Goal: Task Accomplishment & Management: Manage account settings

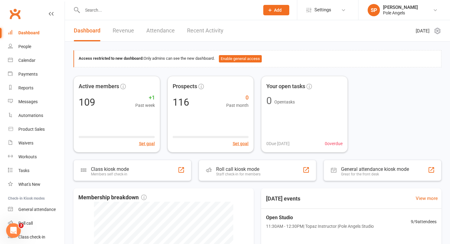
click at [198, 28] on link "Recent Activity" at bounding box center [205, 30] width 36 height 21
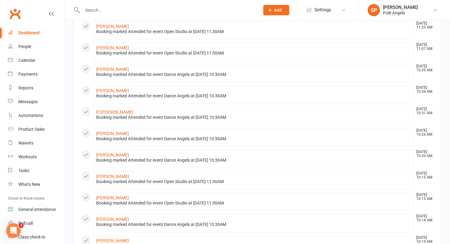
scroll to position [163, 0]
click at [104, 11] on input "text" at bounding box center [168, 10] width 175 height 9
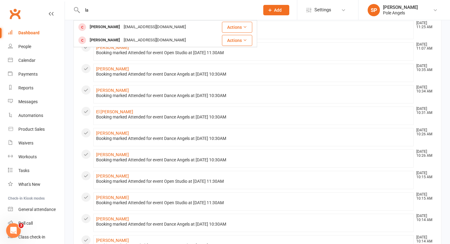
type input "l"
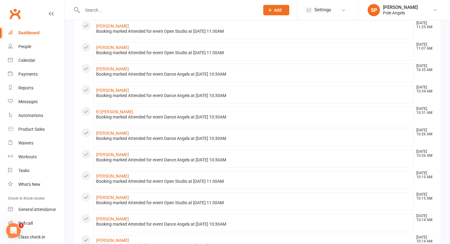
type input "l"
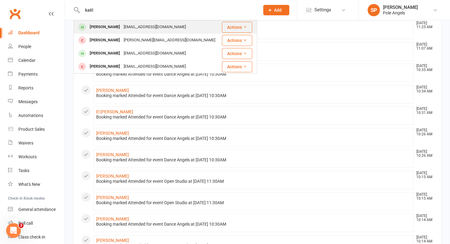
type input "kaitl"
click at [101, 24] on div "[PERSON_NAME]" at bounding box center [105, 27] width 34 height 9
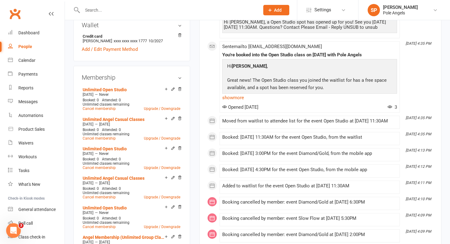
scroll to position [197, 0]
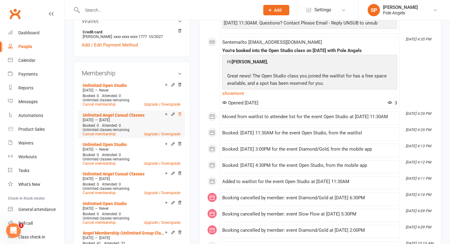
click at [181, 116] on icon at bounding box center [180, 114] width 4 height 4
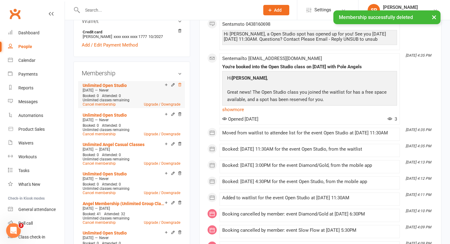
click at [181, 86] on icon at bounding box center [179, 84] width 3 height 3
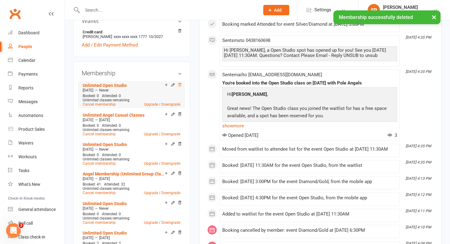
click at [180, 87] on icon at bounding box center [180, 85] width 4 height 4
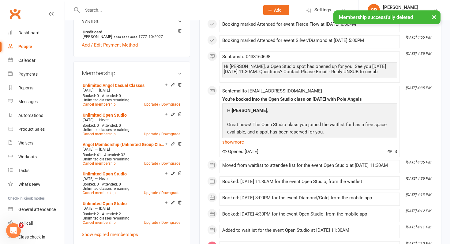
click at [182, 89] on div "Membership Unlimited Angel Casual Classes [DATE] — [DATE] Booked: 0 Attended: 0…" at bounding box center [132, 160] width 117 height 197
click at [181, 87] on icon at bounding box center [180, 85] width 4 height 4
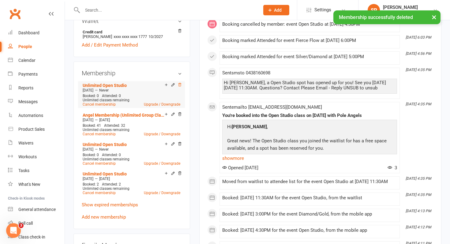
click at [181, 87] on icon at bounding box center [180, 85] width 4 height 4
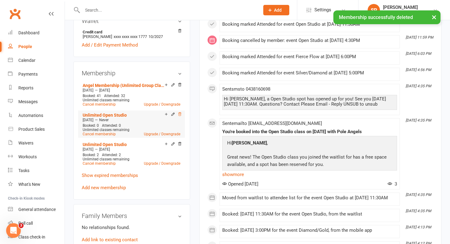
click at [180, 116] on icon at bounding box center [180, 114] width 4 height 4
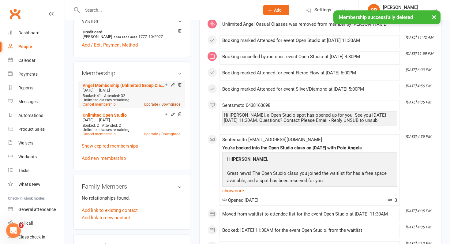
click at [153, 107] on link "Upgrade / Downgrade" at bounding box center [162, 104] width 36 height 4
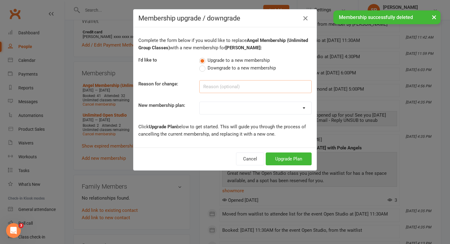
click at [222, 85] on input at bounding box center [255, 86] width 112 height 13
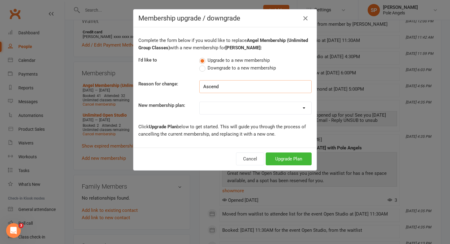
type input "Ascend"
click at [232, 109] on select "1 x Class Pass Credit Class Pass Take Flight Membership (1 Class/Week) Angel Me…" at bounding box center [256, 108] width 112 height 12
select select "4"
click at [200, 102] on select "1 x Class Pass Credit Class Pass Take Flight Membership (1 Class/Week) Angel Me…" at bounding box center [256, 108] width 112 height 12
click at [290, 159] on button "Upgrade Plan" at bounding box center [289, 159] width 46 height 13
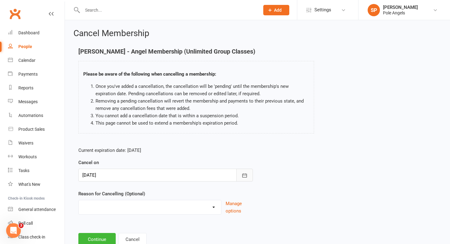
click at [245, 174] on icon "button" at bounding box center [245, 175] width 6 height 6
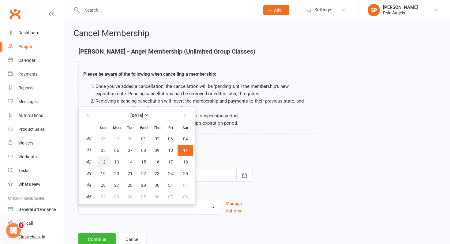
click at [104, 161] on span "12" at bounding box center [103, 162] width 5 height 5
type input "[DATE]"
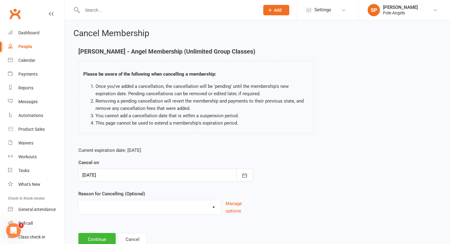
click at [111, 209] on select "Holiday Injury Other reason" at bounding box center [150, 206] width 142 height 12
click at [79, 200] on select "Holiday Injury Other reason" at bounding box center [150, 206] width 142 height 12
click at [112, 208] on select "Holiday Injury Other reason" at bounding box center [150, 206] width 142 height 12
select select "2"
click at [79, 200] on select "Holiday Injury Other reason" at bounding box center [150, 206] width 142 height 12
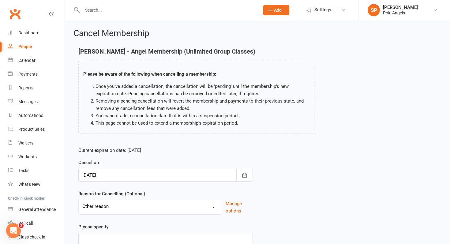
scroll to position [48, 0]
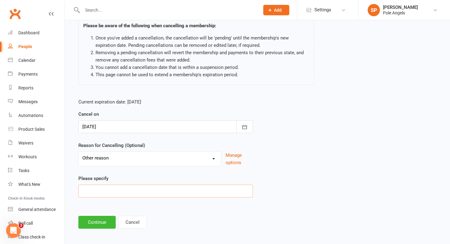
click at [109, 190] on input at bounding box center [165, 191] width 175 height 13
type input "upgrade"
click at [99, 222] on button "Continue" at bounding box center [96, 222] width 37 height 13
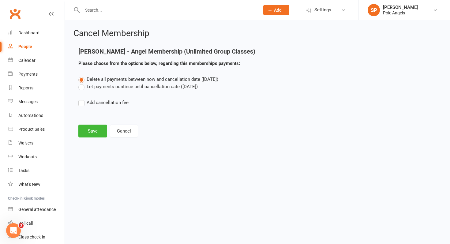
scroll to position [0, 0]
click at [83, 86] on label "Let payments continue until cancellation date ([DATE])" at bounding box center [137, 86] width 119 height 7
click at [82, 83] on input "Let payments continue until cancellation date ([DATE])" at bounding box center [80, 83] width 4 height 0
click at [94, 132] on button "Save" at bounding box center [92, 131] width 29 height 13
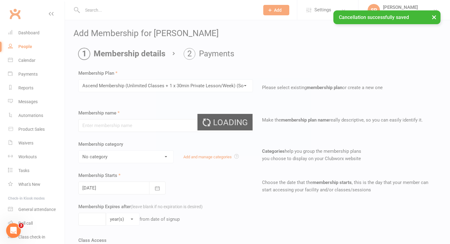
type input "Ascend Membership (Unlimited Classes + 1 x 30min Private Lesson/Week)"
select select "2"
type input "12"
select select "2"
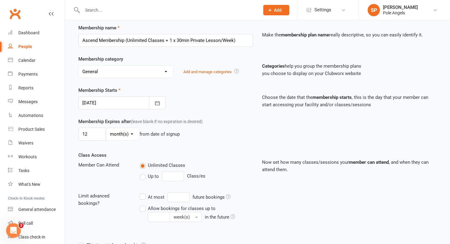
scroll to position [89, 0]
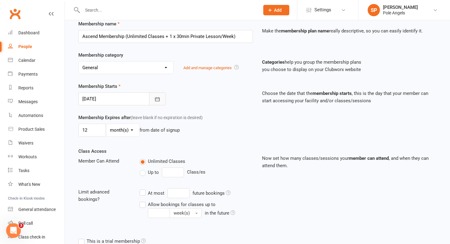
click at [154, 101] on button "button" at bounding box center [157, 98] width 17 height 13
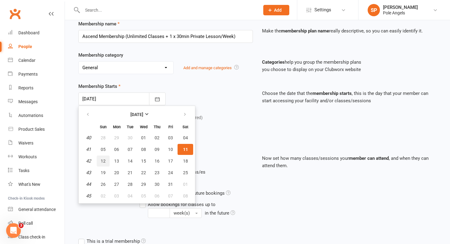
click at [104, 161] on span "12" at bounding box center [103, 161] width 5 height 5
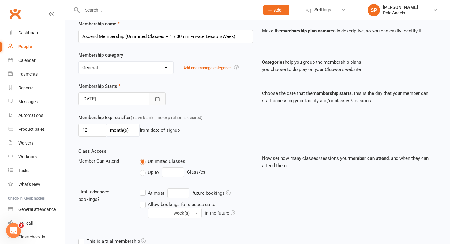
drag, startPoint x: 110, startPoint y: 226, endPoint x: 157, endPoint y: 98, distance: 136.1
click at [157, 98] on icon "button" at bounding box center [157, 99] width 6 height 6
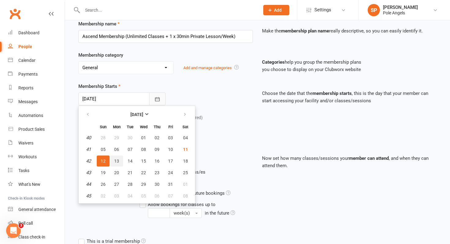
click at [116, 160] on span "13" at bounding box center [116, 161] width 5 height 5
type input "[DATE]"
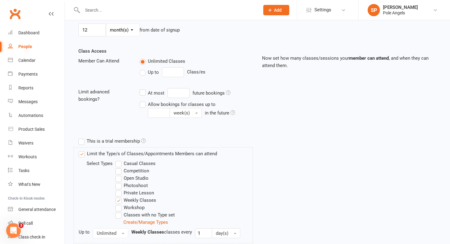
scroll to position [234, 0]
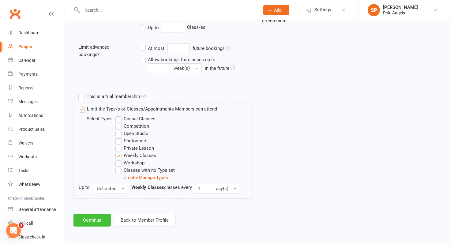
click at [95, 221] on button "Continue" at bounding box center [92, 220] width 37 height 13
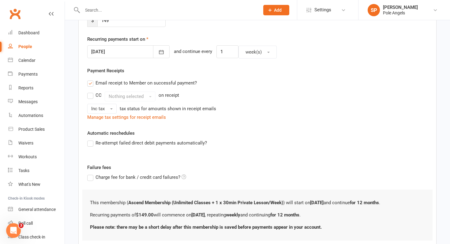
scroll to position [138, 0]
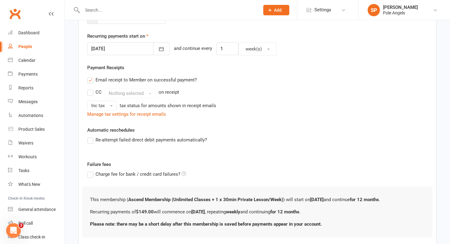
click at [90, 142] on label "Re-attempt failed direct debit payments automatically?" at bounding box center [147, 139] width 120 height 7
click at [90, 136] on input "Re-attempt failed direct debit payments automatically?" at bounding box center [89, 136] width 4 height 0
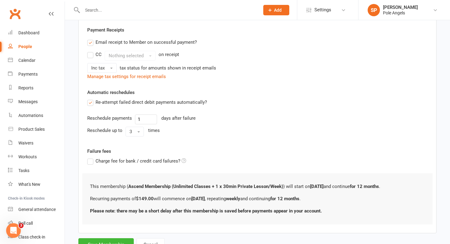
scroll to position [201, 0]
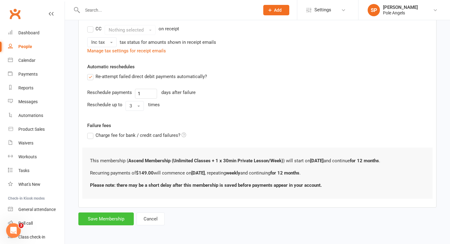
click at [124, 220] on button "Save Membership" at bounding box center [105, 219] width 55 height 13
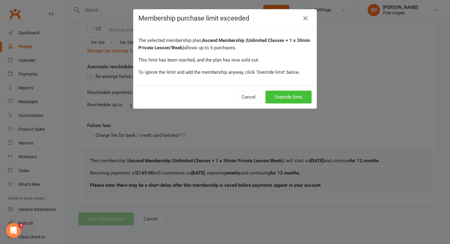
click at [296, 100] on button "Override limit" at bounding box center [289, 97] width 46 height 13
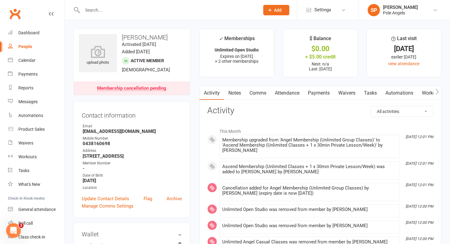
click at [96, 10] on input "text" at bounding box center [168, 10] width 175 height 9
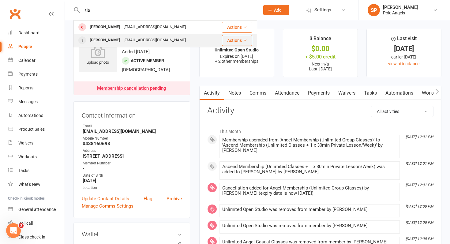
type input "tia"
click at [103, 38] on div "[PERSON_NAME]" at bounding box center [105, 40] width 34 height 9
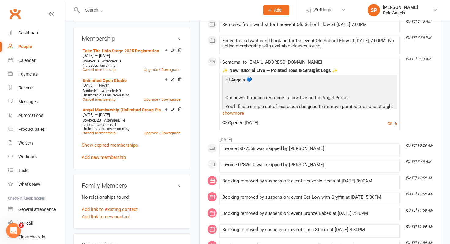
scroll to position [231, 0]
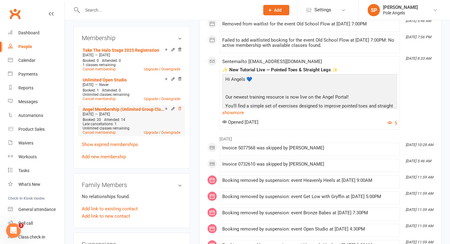
click at [180, 107] on icon at bounding box center [180, 109] width 4 height 4
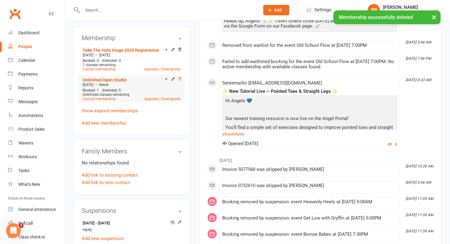
click at [179, 78] on icon at bounding box center [180, 79] width 4 height 4
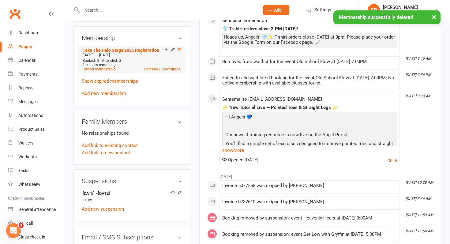
click at [180, 48] on icon at bounding box center [180, 49] width 4 height 4
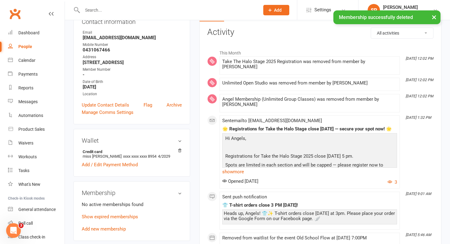
scroll to position [0, 0]
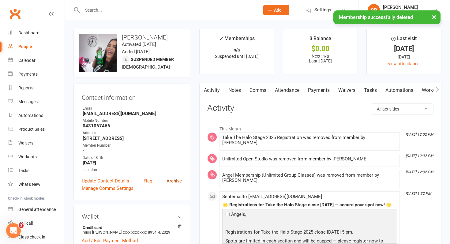
click at [172, 180] on link "Archive" at bounding box center [174, 180] width 15 height 7
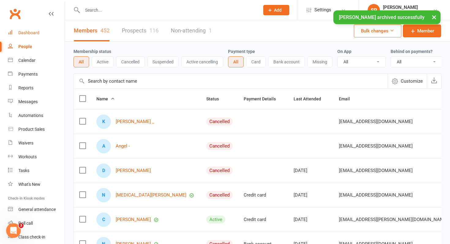
click at [30, 28] on link "Dashboard" at bounding box center [36, 33] width 57 height 14
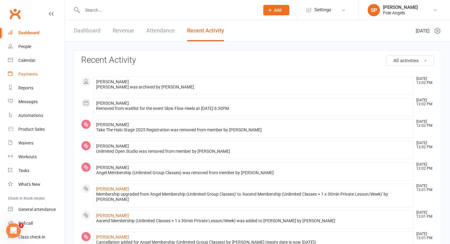
click at [32, 74] on div "Payments" at bounding box center [27, 74] width 19 height 5
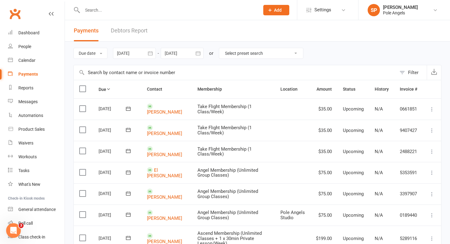
click at [152, 52] on icon "button" at bounding box center [150, 53] width 5 height 4
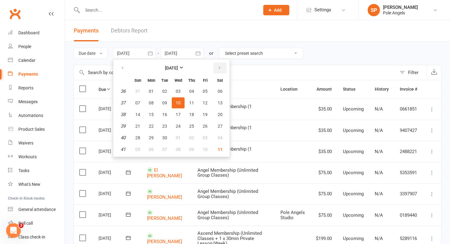
click at [221, 68] on icon "button" at bounding box center [219, 68] width 4 height 5
click at [152, 113] on span "13" at bounding box center [151, 114] width 5 height 5
type input "[DATE]"
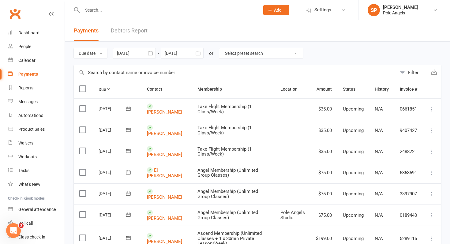
click at [200, 52] on icon "button" at bounding box center [198, 53] width 5 height 4
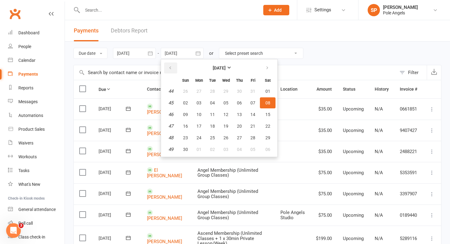
click at [172, 66] on icon "button" at bounding box center [170, 68] width 4 height 5
click at [188, 126] on span "19" at bounding box center [185, 126] width 5 height 5
type input "[DATE]"
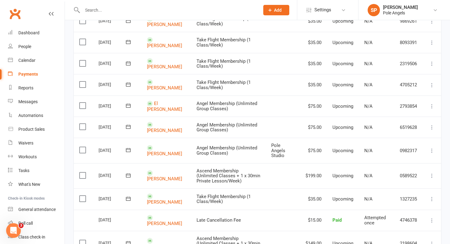
scroll to position [505, 0]
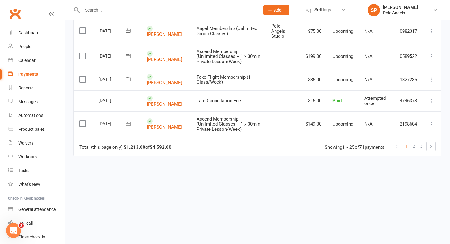
click at [31, 74] on div "Payments" at bounding box center [28, 74] width 20 height 5
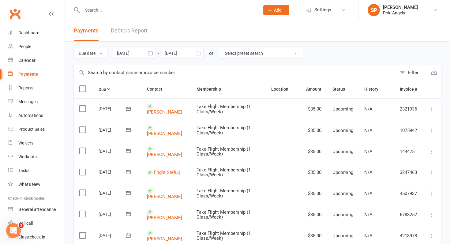
click at [250, 56] on select "Select preset search All failures All skipped payments All pending payments Suc…" at bounding box center [261, 53] width 84 height 10
select select "0"
click at [224, 48] on select "Select preset search All failures All skipped payments All pending payments Suc…" at bounding box center [261, 53] width 84 height 10
type input "[DATE]"
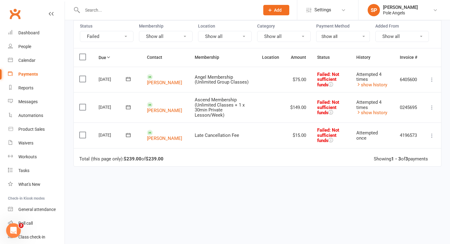
scroll to position [60, 0]
click at [433, 104] on icon at bounding box center [432, 107] width 6 height 6
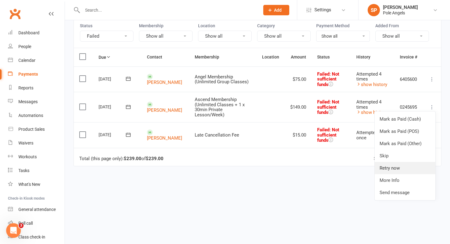
click at [390, 164] on link "Retry now" at bounding box center [405, 168] width 61 height 12
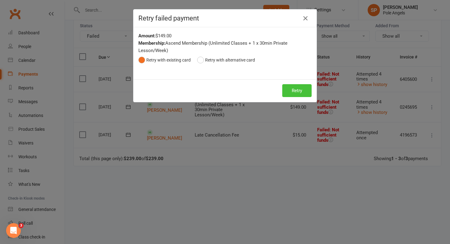
click at [290, 97] on button "Retry" at bounding box center [296, 90] width 29 height 13
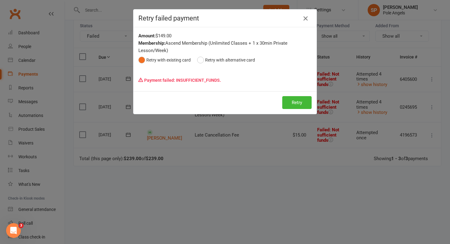
click at [307, 17] on icon "button" at bounding box center [305, 18] width 7 height 7
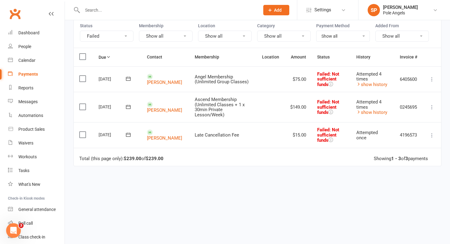
click at [433, 79] on icon at bounding box center [432, 79] width 6 height 6
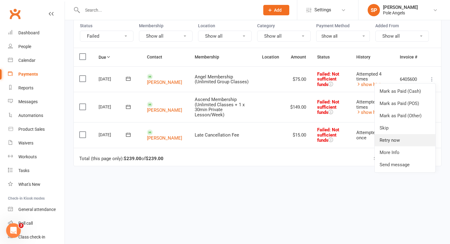
click at [391, 141] on link "Retry now" at bounding box center [405, 140] width 61 height 12
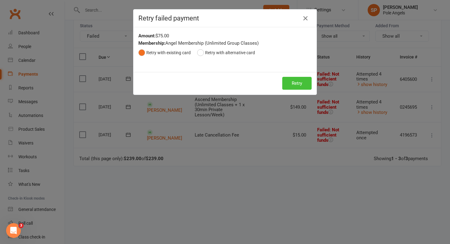
click at [296, 84] on button "Retry" at bounding box center [296, 83] width 29 height 13
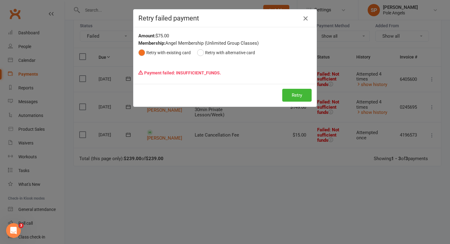
click at [306, 17] on icon "button" at bounding box center [305, 18] width 7 height 7
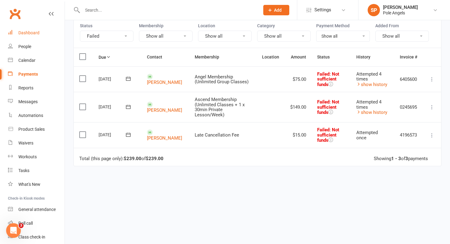
click at [25, 31] on div "Dashboard" at bounding box center [28, 32] width 21 height 5
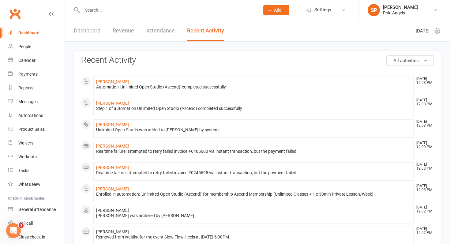
click at [82, 30] on link "Dashboard" at bounding box center [87, 30] width 27 height 21
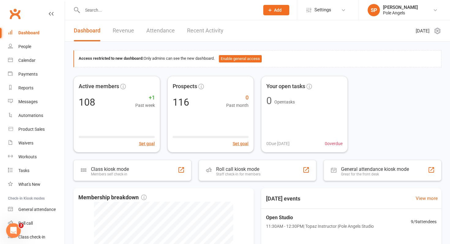
click at [210, 32] on link "Recent Activity" at bounding box center [205, 30] width 36 height 21
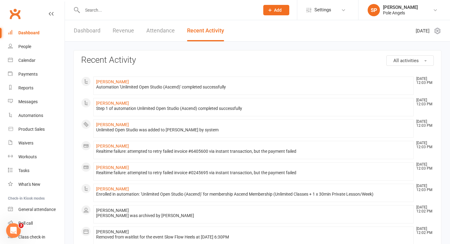
click at [74, 32] on link "Dashboard" at bounding box center [87, 30] width 27 height 21
